Goal: Transaction & Acquisition: Purchase product/service

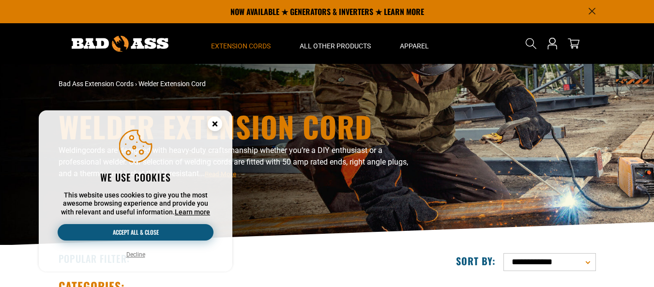
click at [191, 230] on button "Accept all & close" at bounding box center [136, 232] width 156 height 16
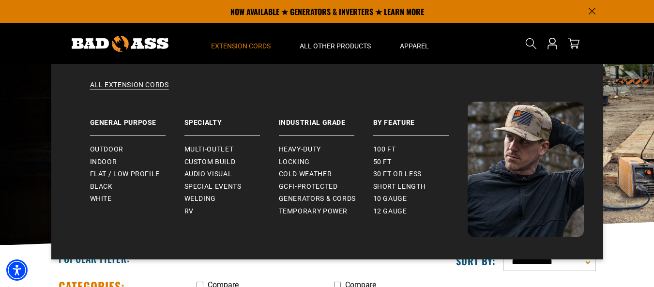
click at [254, 45] on span "Extension Cords" at bounding box center [241, 46] width 60 height 9
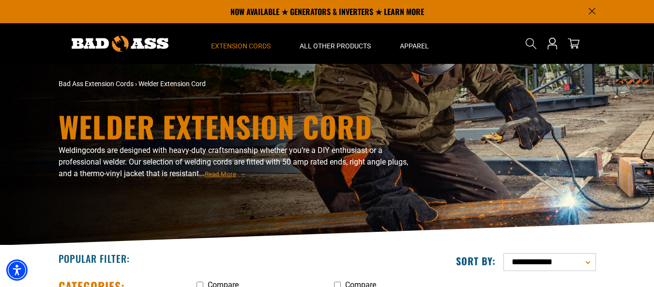
click at [607, 113] on div "Welder Extension Cord Welding cords are designed with heavy-duty craftsmanship …" at bounding box center [327, 154] width 654 height 181
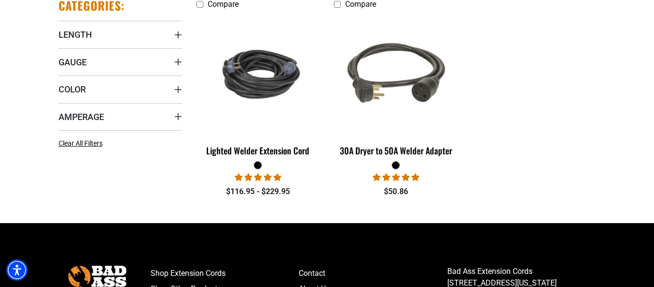
scroll to position [281, 0]
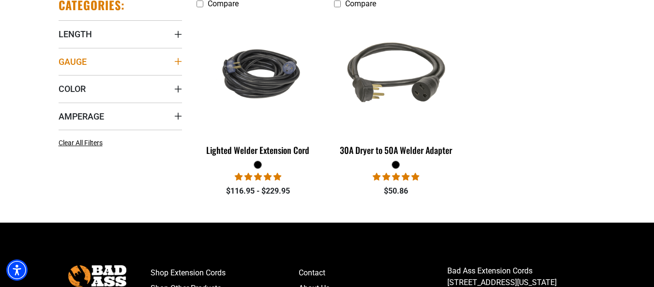
click at [84, 64] on span "Gauge" at bounding box center [73, 61] width 28 height 11
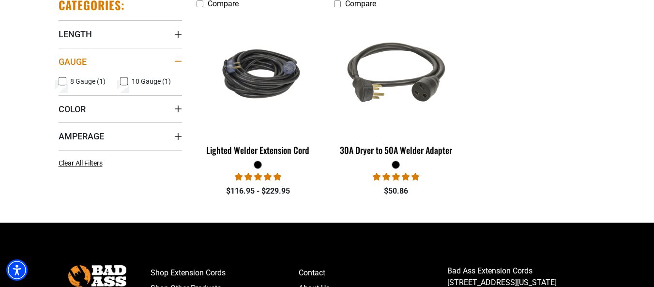
click at [84, 64] on span "Gauge" at bounding box center [73, 61] width 28 height 11
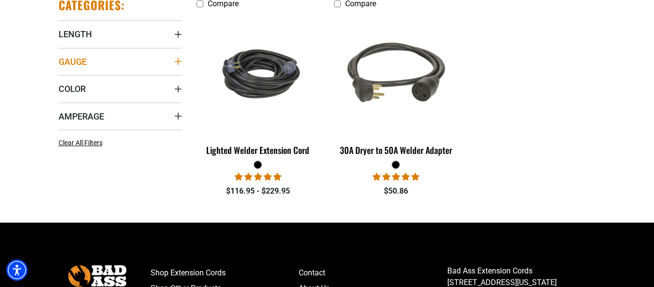
click at [84, 64] on span "Gauge" at bounding box center [73, 61] width 28 height 11
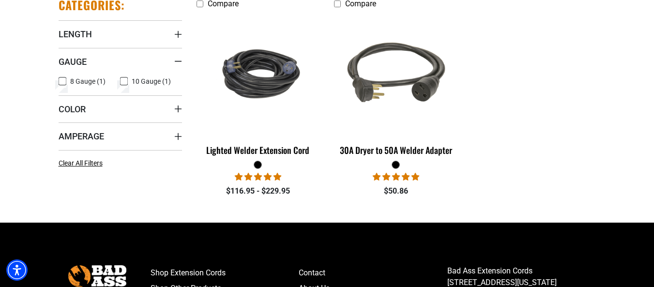
click at [128, 83] on label "10 Gauge (1) 10 Gauge (1 product)" at bounding box center [151, 81] width 62 height 13
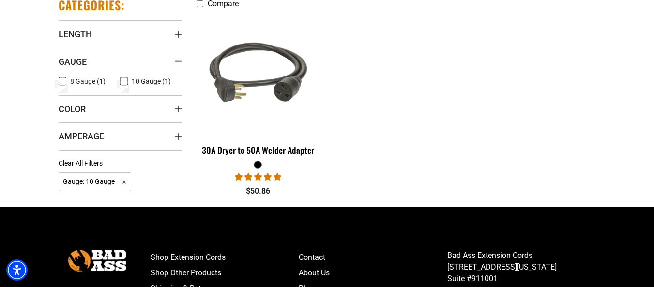
click at [68, 80] on label "8 Gauge (1) 8 Gauge (1 product)" at bounding box center [90, 81] width 62 height 13
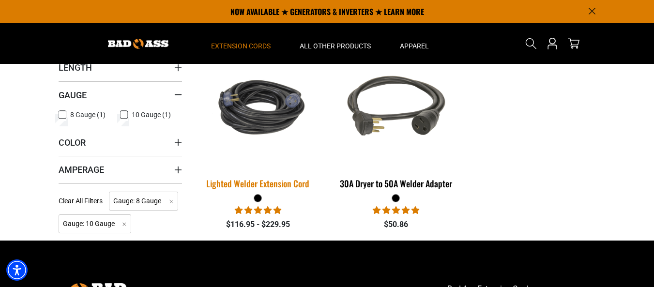
scroll to position [247, 0]
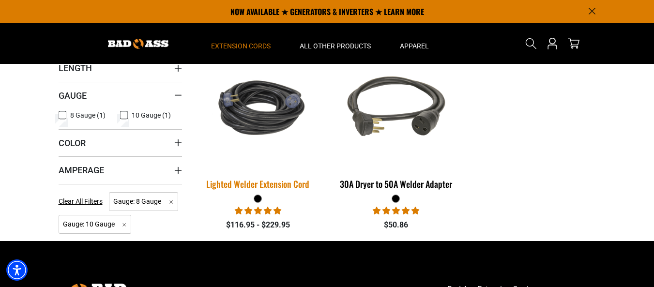
click at [234, 117] on img at bounding box center [257, 107] width 135 height 83
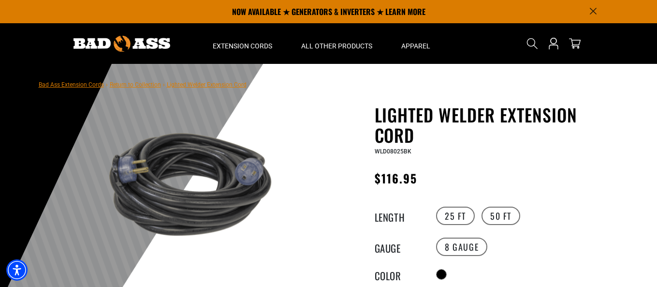
click at [229, 191] on img at bounding box center [183, 183] width 233 height 155
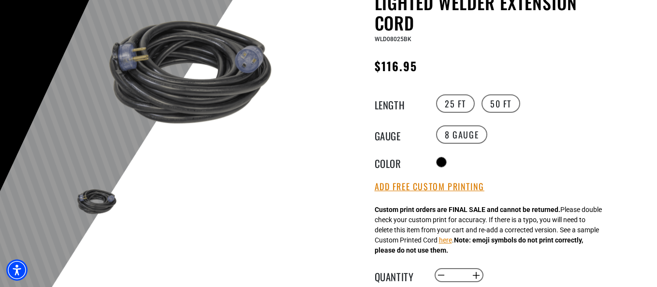
scroll to position [122, 0]
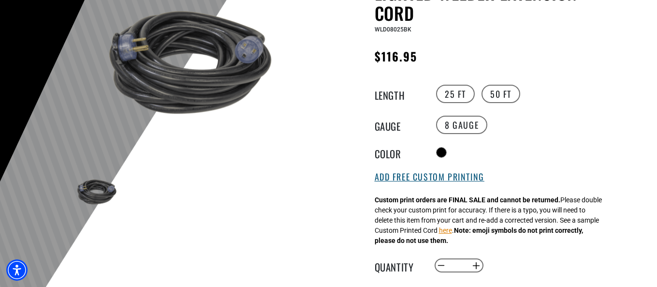
click at [380, 182] on button "Add Free Custom Printing" at bounding box center [430, 177] width 110 height 11
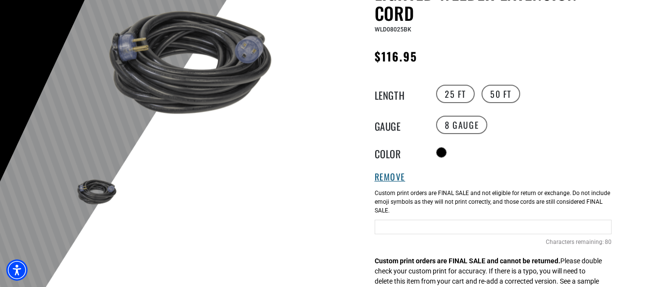
click at [380, 182] on button "Remove" at bounding box center [390, 177] width 31 height 11
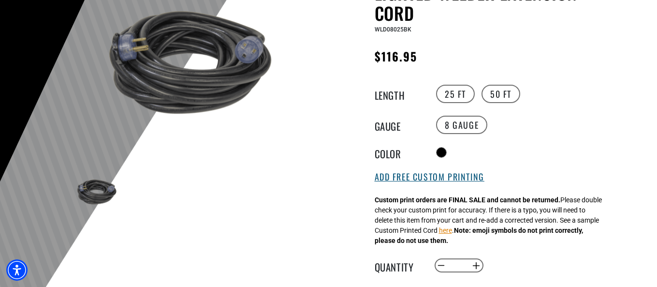
click at [380, 182] on button "Add Free Custom Printing" at bounding box center [430, 177] width 110 height 11
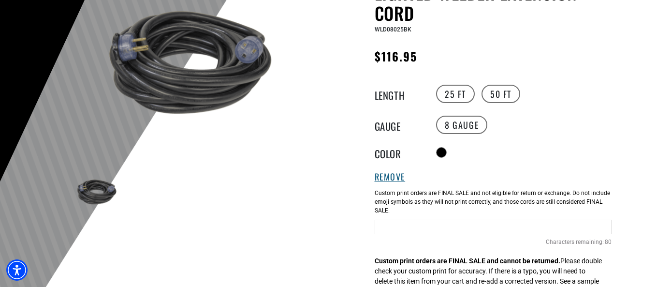
click at [380, 182] on button "Remove" at bounding box center [390, 177] width 31 height 11
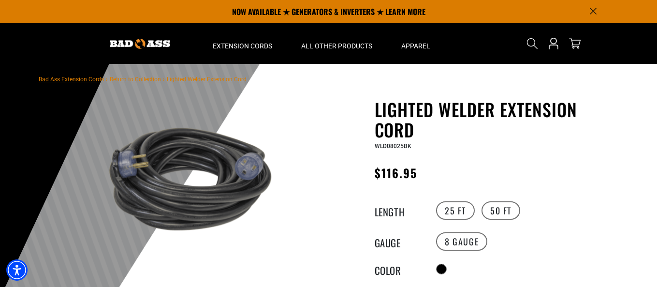
scroll to position [0, 0]
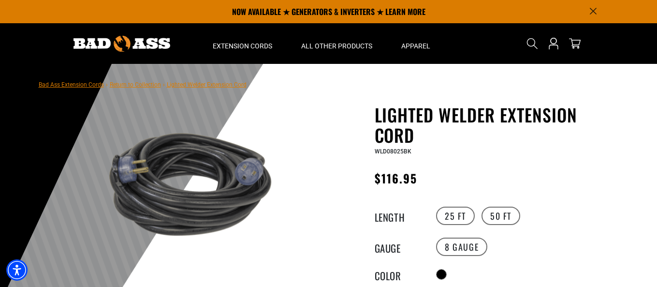
click at [85, 83] on link "Bad Ass Extension Cords" at bounding box center [71, 84] width 65 height 7
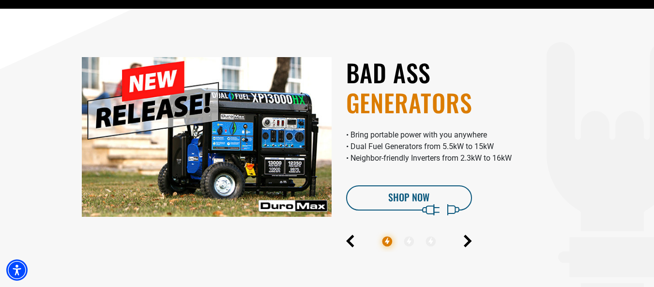
scroll to position [482, 0]
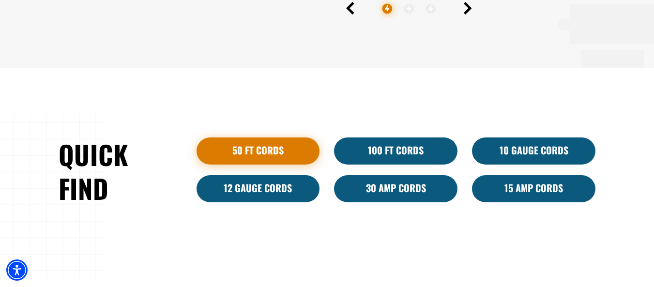
click at [281, 155] on link "50 ft cords" at bounding box center [257, 150] width 123 height 27
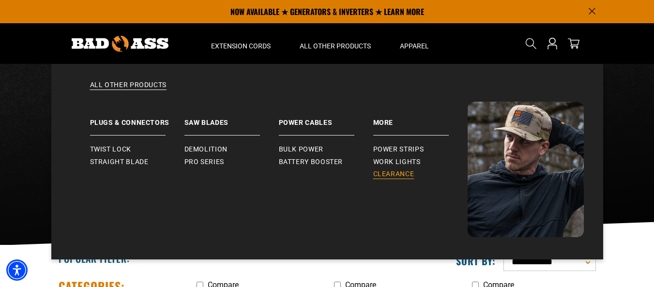
click at [415, 169] on link "Clearance" at bounding box center [420, 174] width 94 height 13
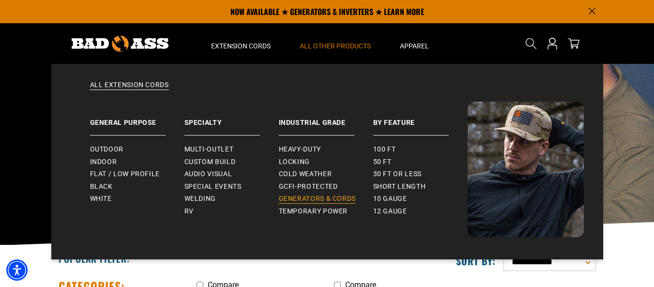
click at [302, 193] on link "Generators & Cords" at bounding box center [326, 199] width 94 height 13
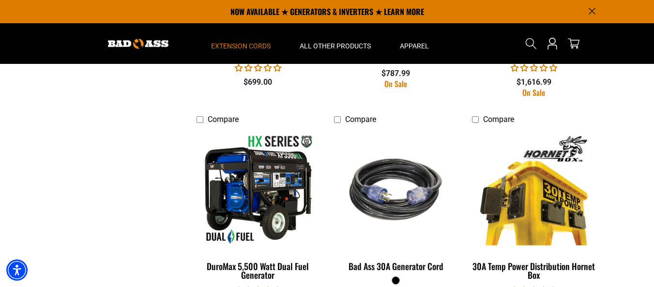
scroll to position [662, 0]
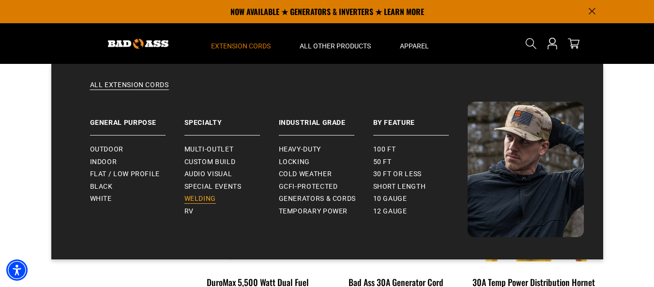
click at [210, 198] on span "Welding" at bounding box center [199, 198] width 31 height 9
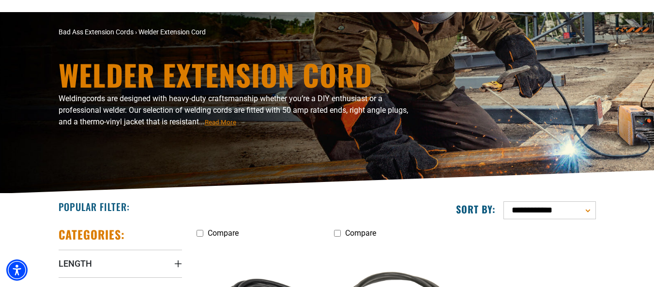
click at [225, 122] on span "Read More" at bounding box center [220, 122] width 31 height 7
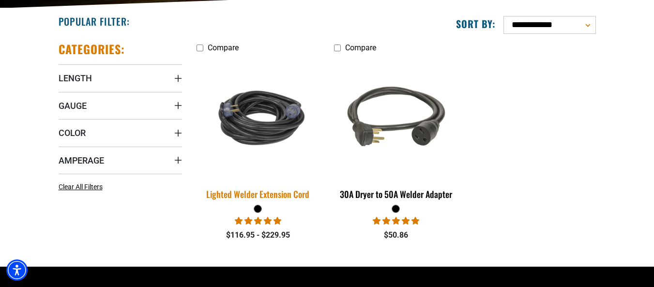
scroll to position [238, 0]
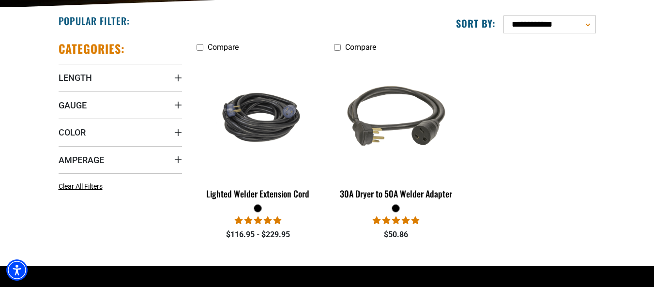
click at [291, 206] on fieldset at bounding box center [257, 208] width 123 height 9
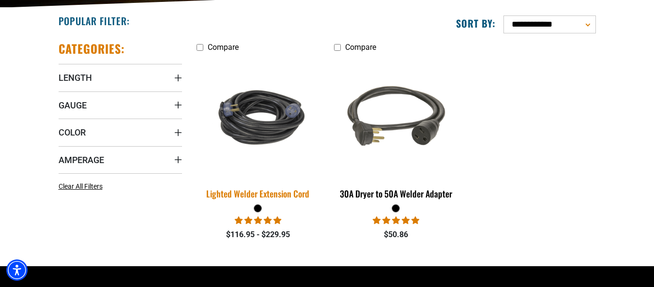
click at [286, 196] on div "Lighted Welder Extension Cord" at bounding box center [257, 193] width 123 height 9
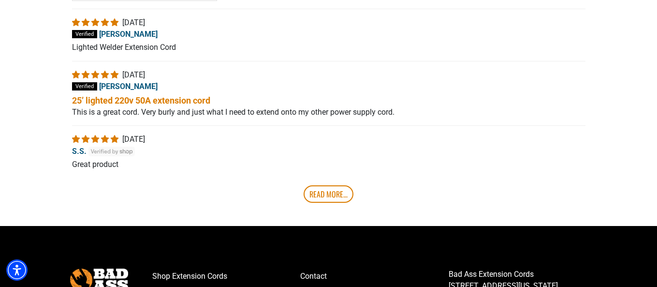
scroll to position [1804, 0]
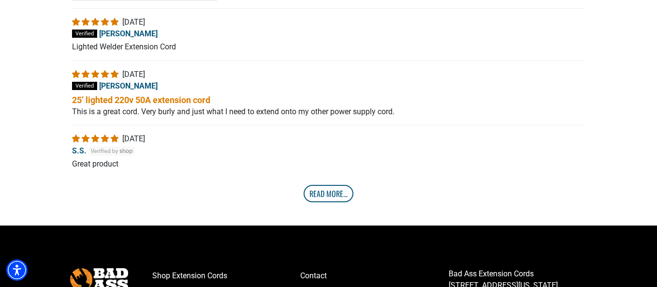
click at [328, 199] on link "Read More..." at bounding box center [329, 193] width 50 height 17
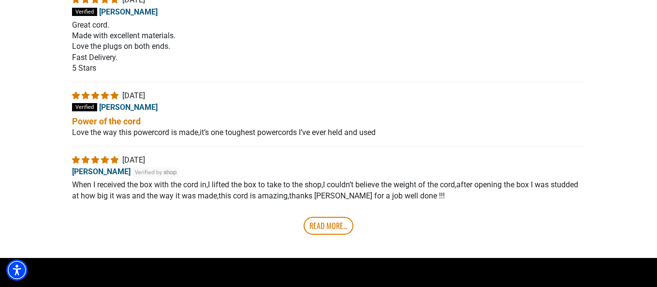
scroll to position [1995, 0]
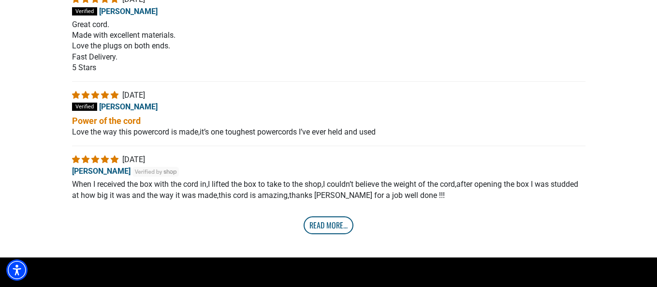
click at [333, 224] on link "Read More..." at bounding box center [329, 224] width 50 height 17
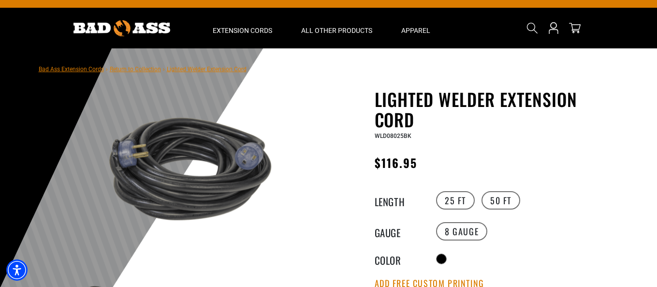
scroll to position [0, 0]
